Goal: Task Accomplishment & Management: Manage account settings

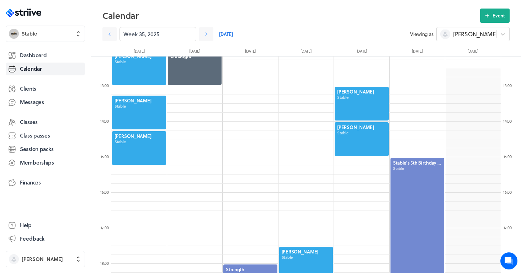
click at [53, 34] on span "Stable" at bounding box center [52, 33] width 60 height 7
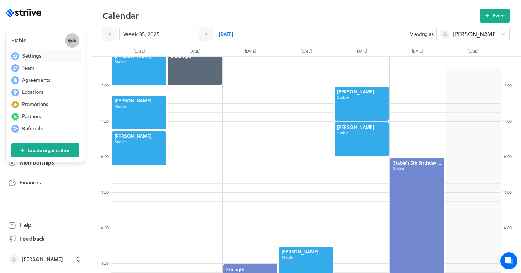
click at [44, 55] on button "Settings" at bounding box center [46, 56] width 74 height 11
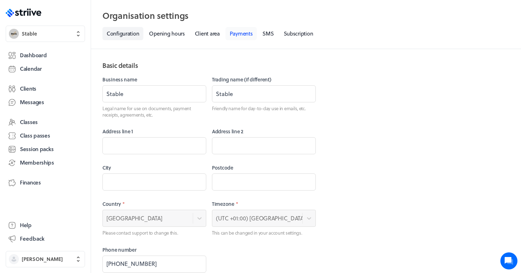
click at [244, 35] on link "Payments" at bounding box center [242, 33] width 32 height 13
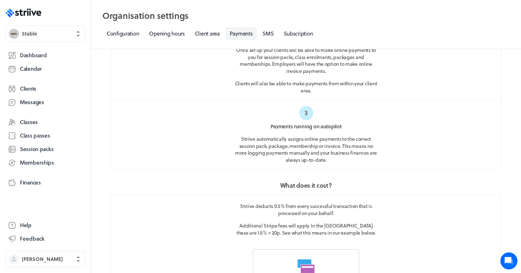
scroll to position [193, 0]
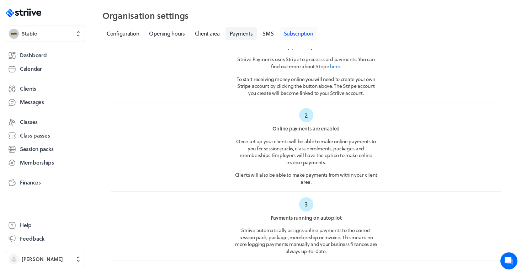
click at [301, 35] on link "Subscription" at bounding box center [299, 33] width 38 height 13
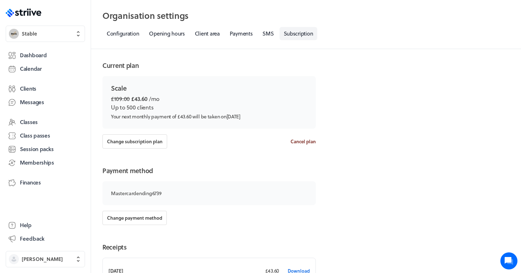
click at [307, 141] on span "Cancel plan" at bounding box center [303, 141] width 25 height 6
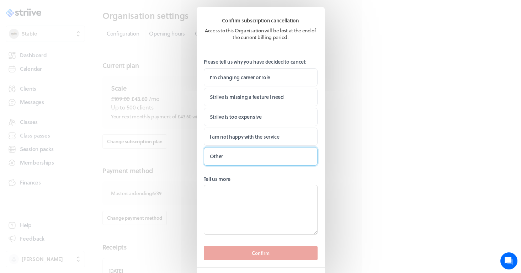
click at [250, 154] on label "Other" at bounding box center [261, 156] width 114 height 19
click at [0, 0] on input "Other" at bounding box center [0, 0] width 0 height 0
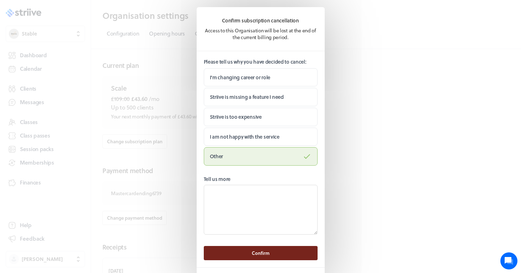
click at [264, 254] on span "Confirm" at bounding box center [261, 253] width 18 height 6
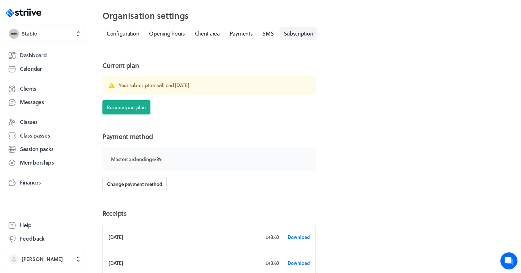
click at [54, 269] on div ".st0{fill:#006BFF;} .st1{fill:#0A121C;} .st2{fill:url(#SVGID_1_);} .st3{fill:ur…" at bounding box center [45, 136] width 91 height 273
click at [50, 263] on span "Sophie Bankes" at bounding box center [42, 259] width 41 height 7
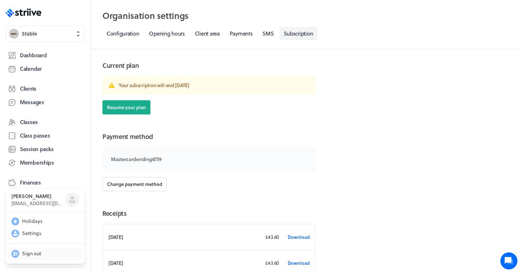
click at [33, 254] on span "Sign out" at bounding box center [31, 253] width 19 height 7
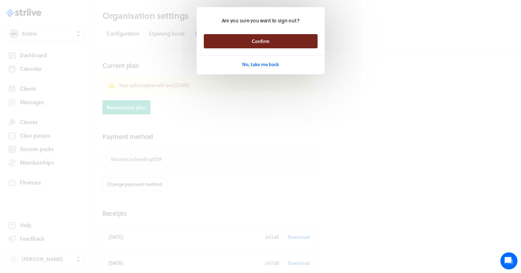
click at [282, 41] on button "Confirm" at bounding box center [261, 41] width 114 height 14
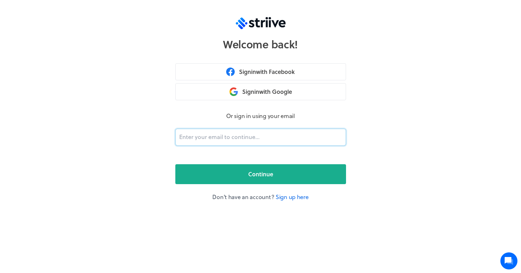
click at [219, 138] on input "email" at bounding box center [260, 137] width 171 height 17
type input "[PERSON_NAME]"
type input "[PERSON_NAME][EMAIL_ADDRESS][DOMAIN_NAME]"
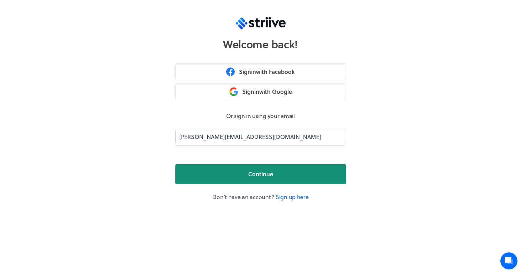
click at [248, 176] on span "Continue" at bounding box center [260, 174] width 25 height 9
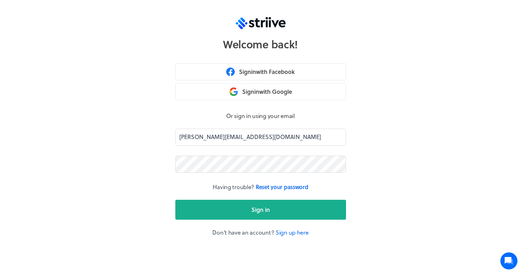
click at [261, 210] on button "Sign in" at bounding box center [260, 210] width 171 height 20
